Goal: Task Accomplishment & Management: Manage account settings

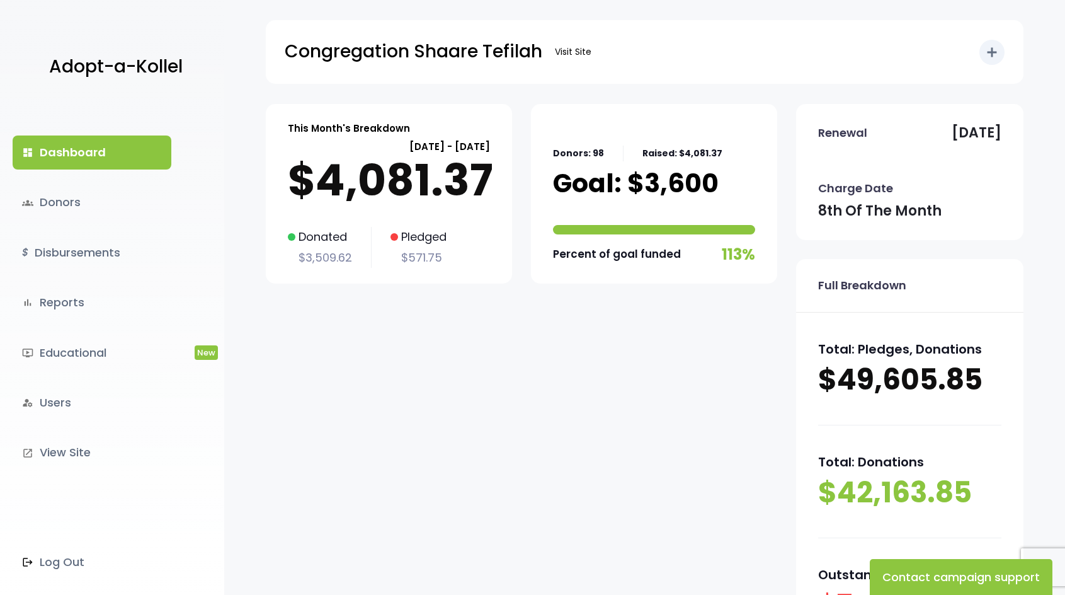
click at [89, 154] on link "dashboard Dashboard" at bounding box center [92, 152] width 159 height 34
click at [104, 178] on div "dashboard Dashboard groups Donors $ Disbursements bar_chart Reports ondemand_vi…" at bounding box center [112, 349] width 224 height 491
click at [110, 163] on link "dashboard Dashboard" at bounding box center [92, 152] width 159 height 34
click at [76, 200] on link "groups Donors" at bounding box center [92, 202] width 159 height 34
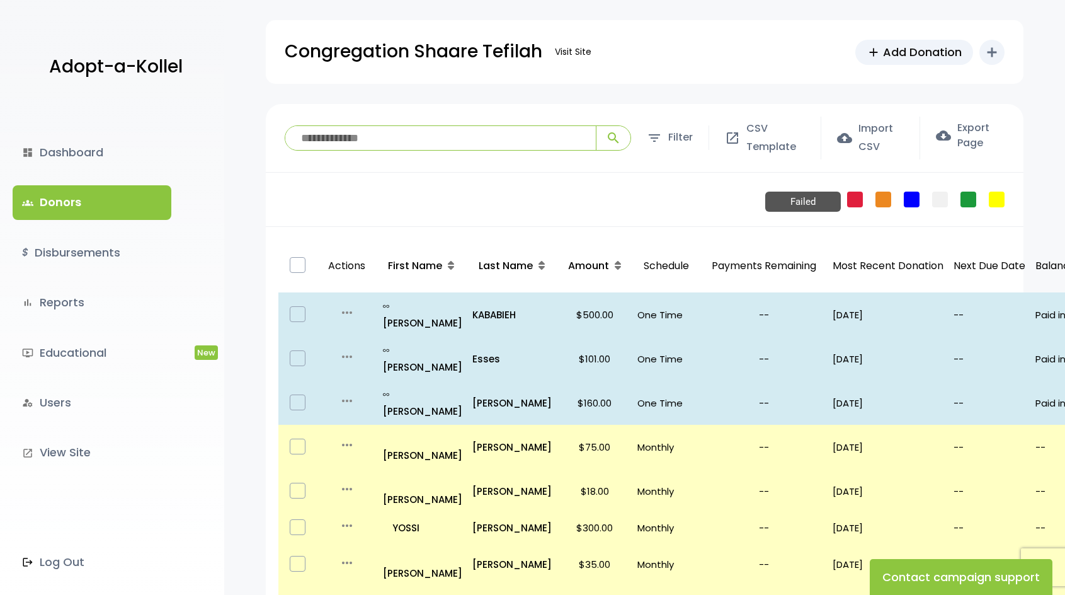
click at [850, 197] on link "Failed" at bounding box center [855, 199] width 16 height 16
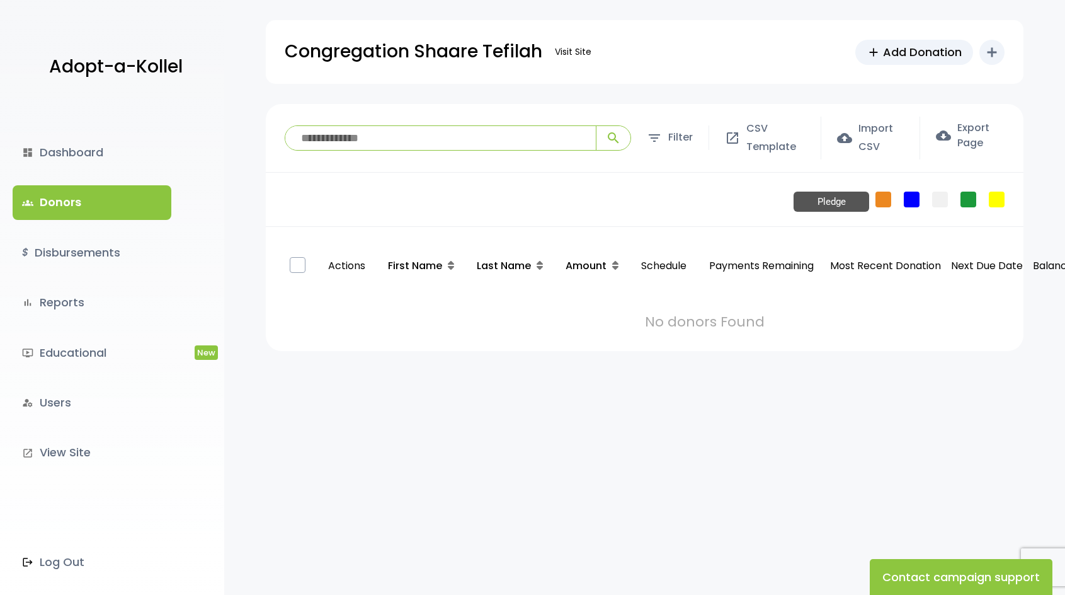
click at [891, 200] on link "Pledge" at bounding box center [884, 199] width 16 height 16
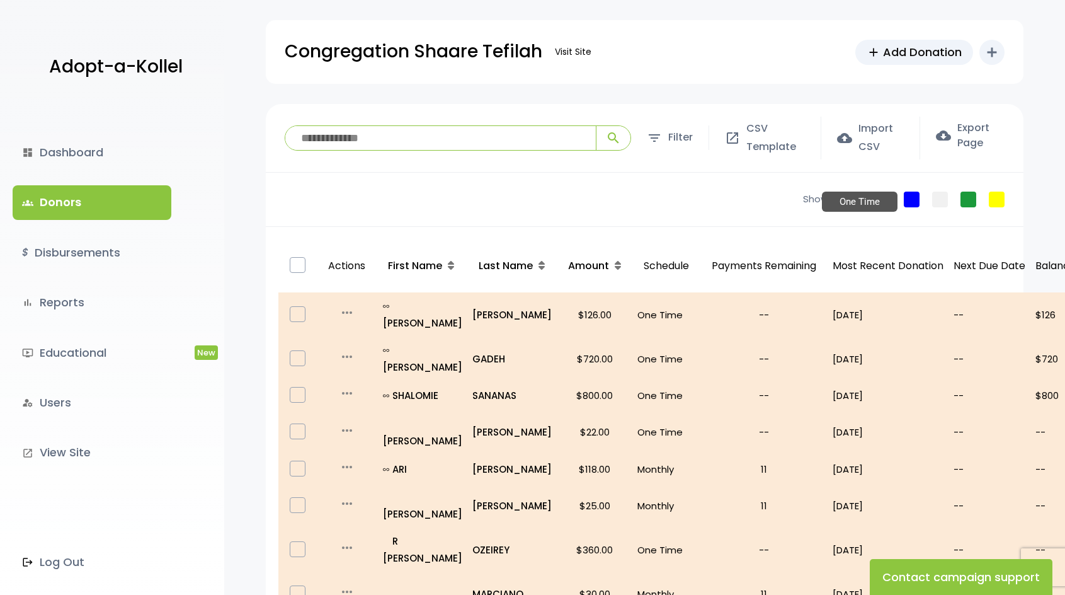
click at [913, 200] on link "One Time" at bounding box center [912, 199] width 16 height 16
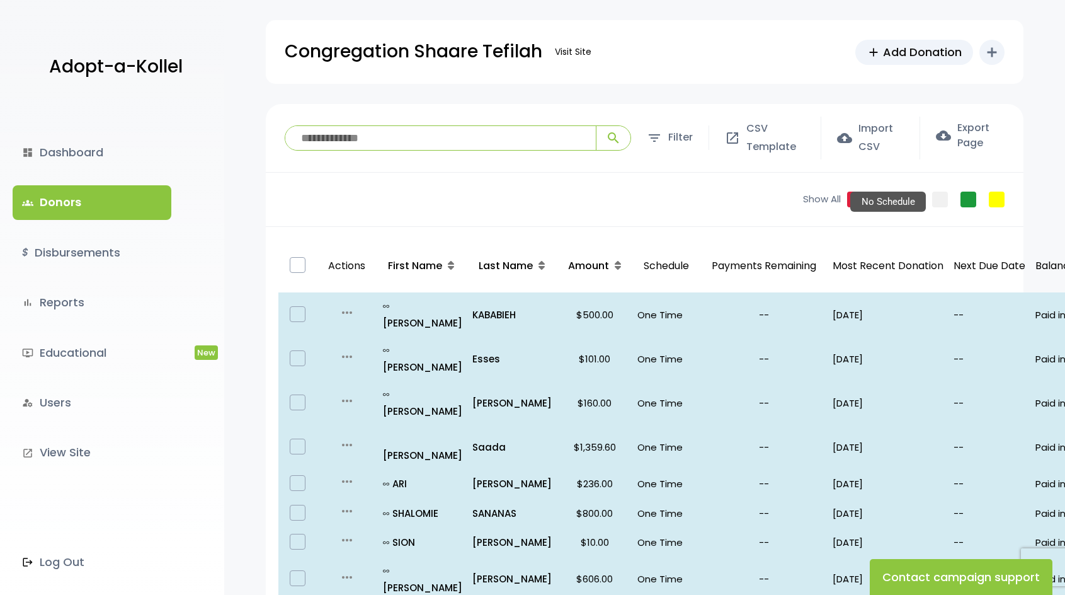
click at [943, 200] on link "No Schedule" at bounding box center [940, 199] width 16 height 16
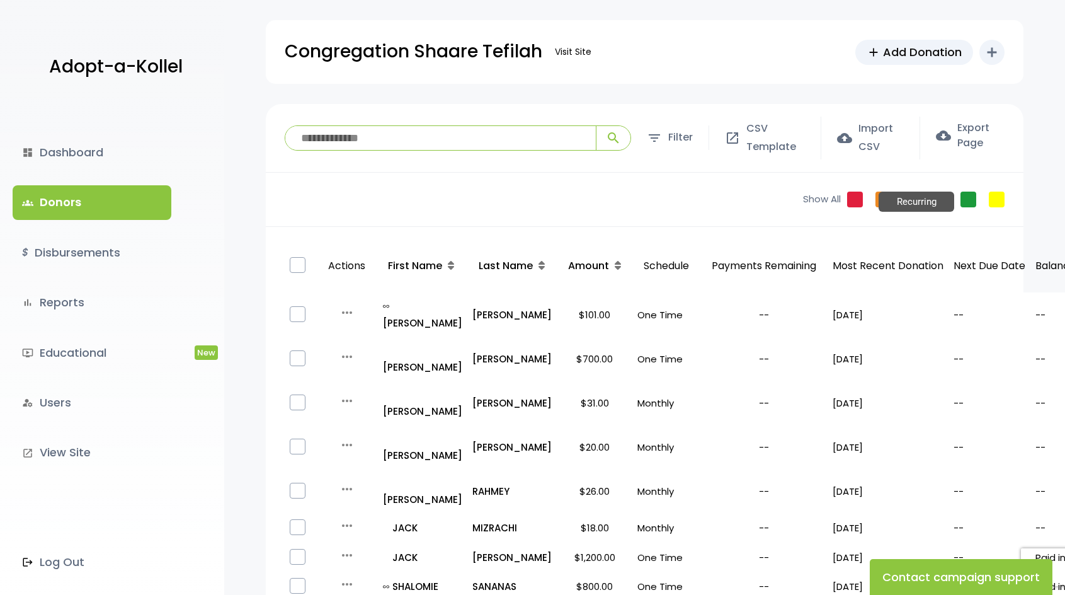
click at [962, 200] on link "Recurring" at bounding box center [969, 199] width 16 height 16
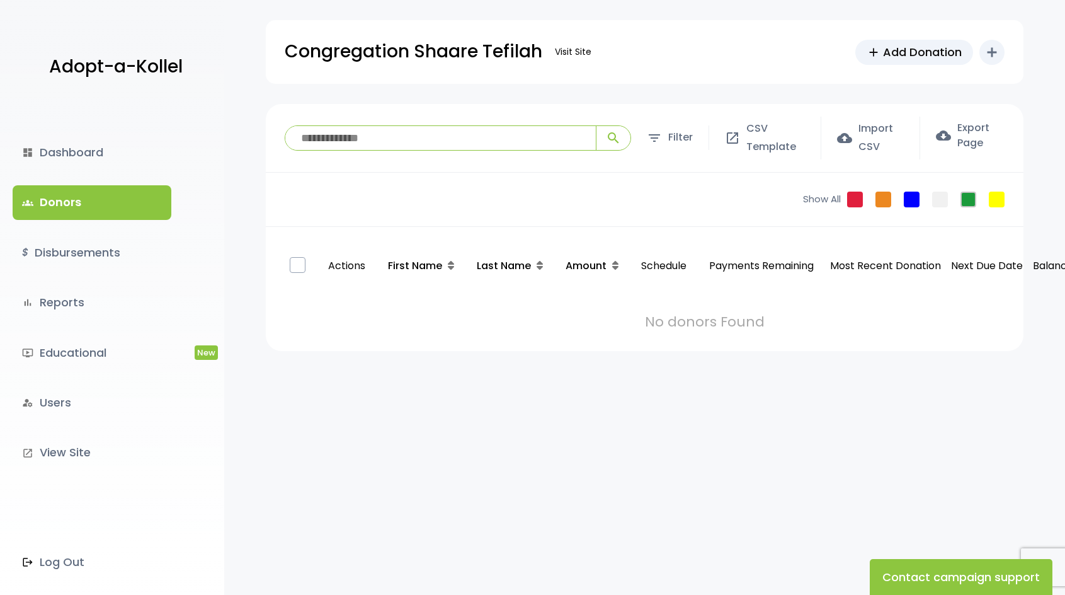
click at [981, 201] on div "Show All Failed Pledge One Time No Schedule Recurring Stopped Recurring" at bounding box center [906, 200] width 233 height 54
click at [994, 201] on link "Stopped Recurring" at bounding box center [997, 199] width 16 height 16
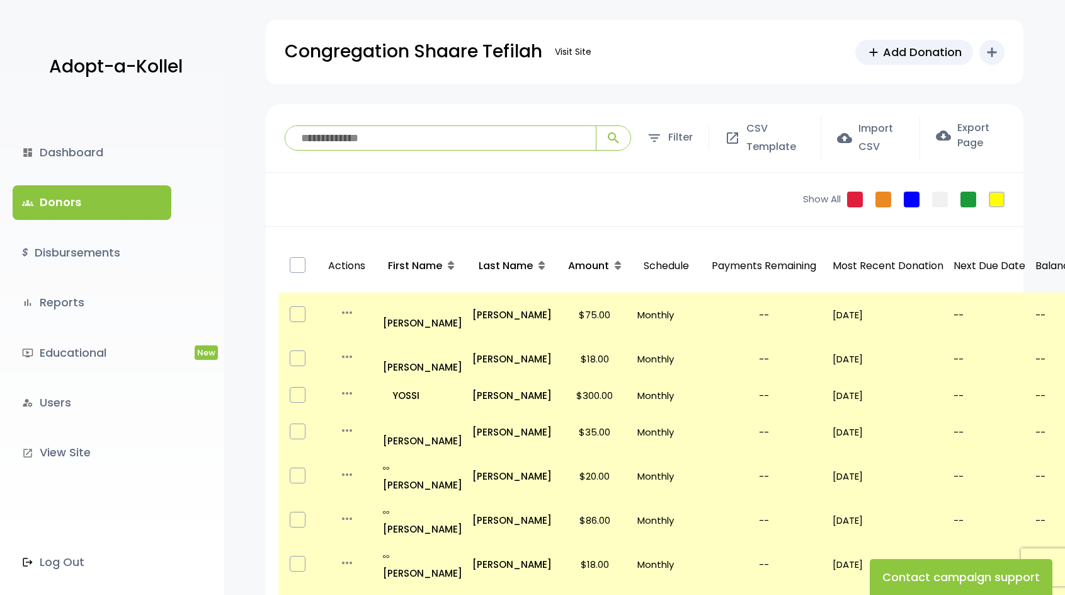
click at [23, 125] on div "dashboard Dashboard groups Donors $ Disbursements bar_chart Reports ondemand_vi…" at bounding box center [112, 349] width 224 height 491
click at [43, 146] on link "dashboard Dashboard" at bounding box center [92, 152] width 159 height 34
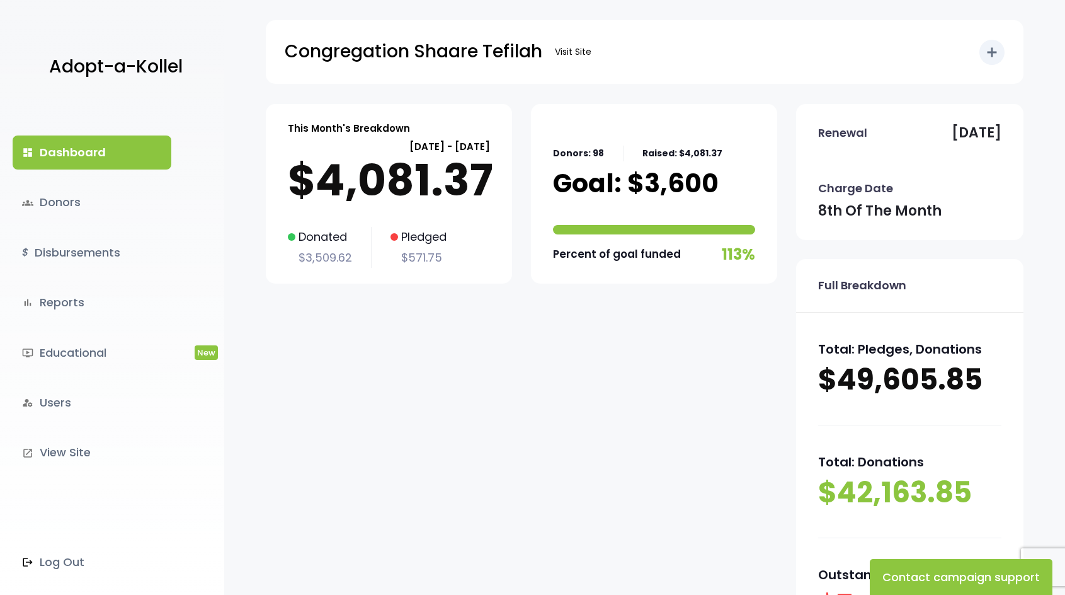
click at [395, 236] on p "Pledged" at bounding box center [419, 237] width 56 height 20
